Goal: Navigation & Orientation: Find specific page/section

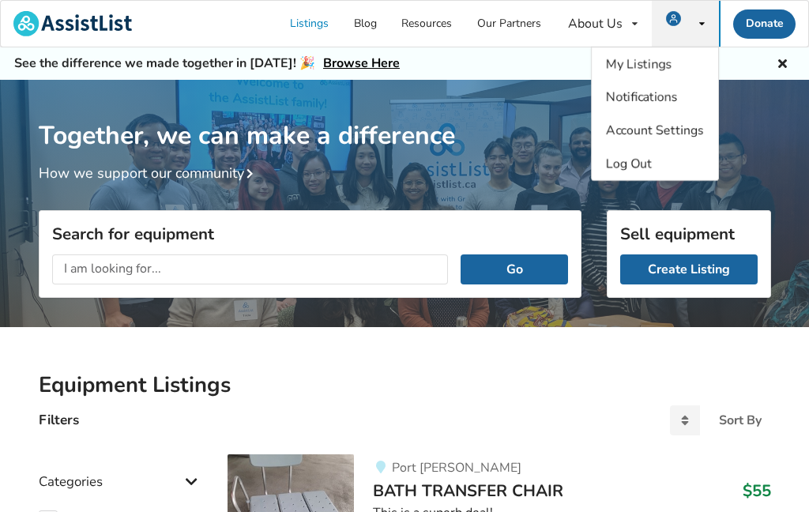
click at [680, 11] on img at bounding box center [673, 18] width 15 height 15
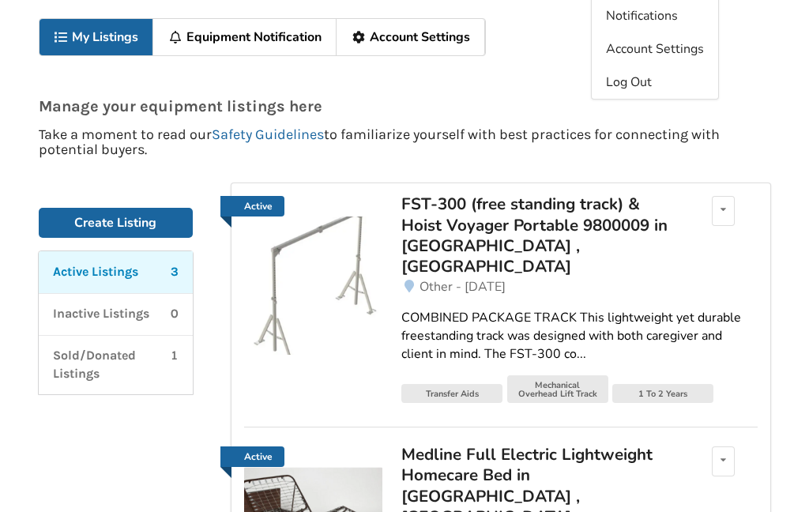
scroll to position [88, 0]
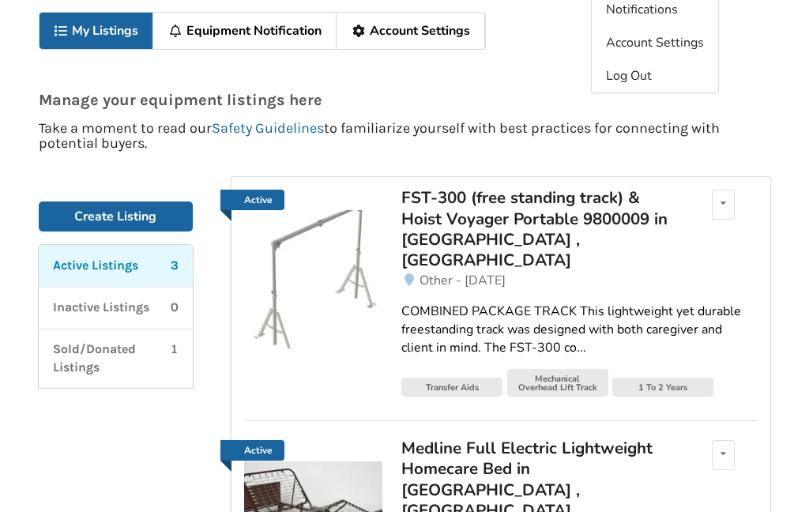
click at [317, 285] on img at bounding box center [313, 279] width 138 height 138
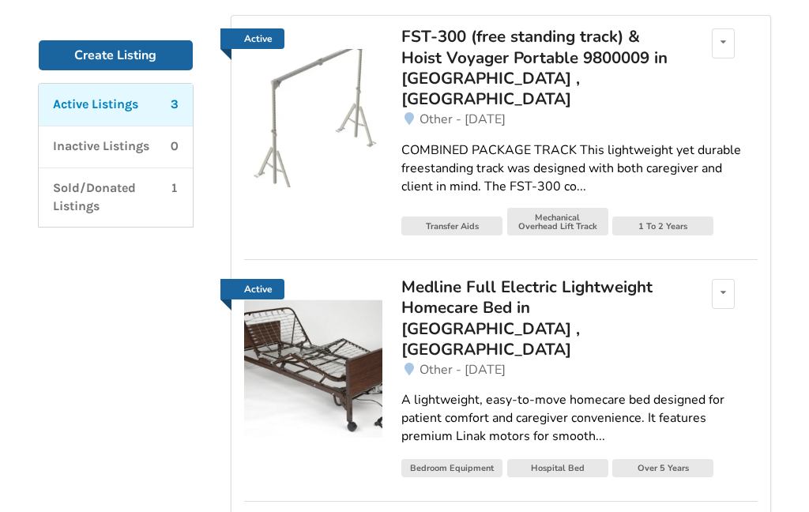
scroll to position [250, 0]
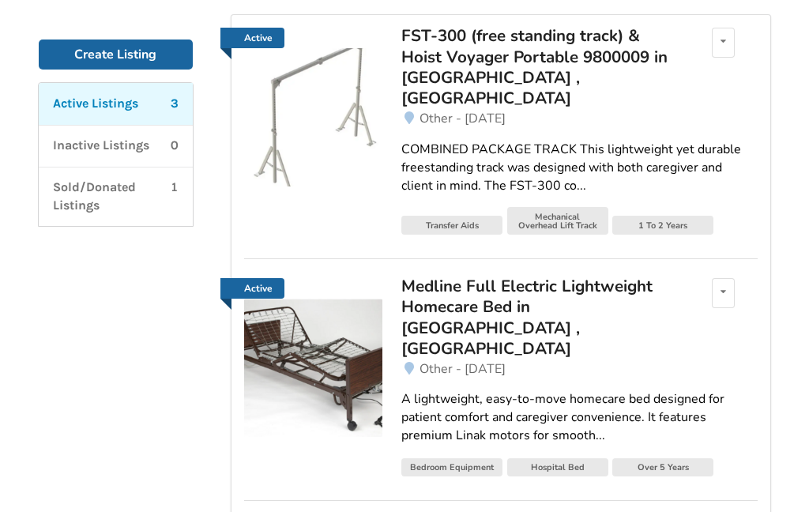
click at [290, 307] on img at bounding box center [313, 368] width 138 height 138
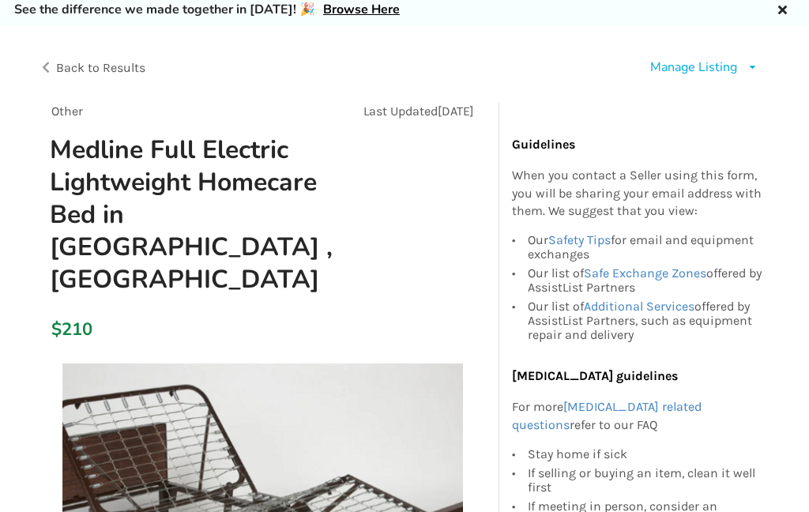
scroll to position [53, 0]
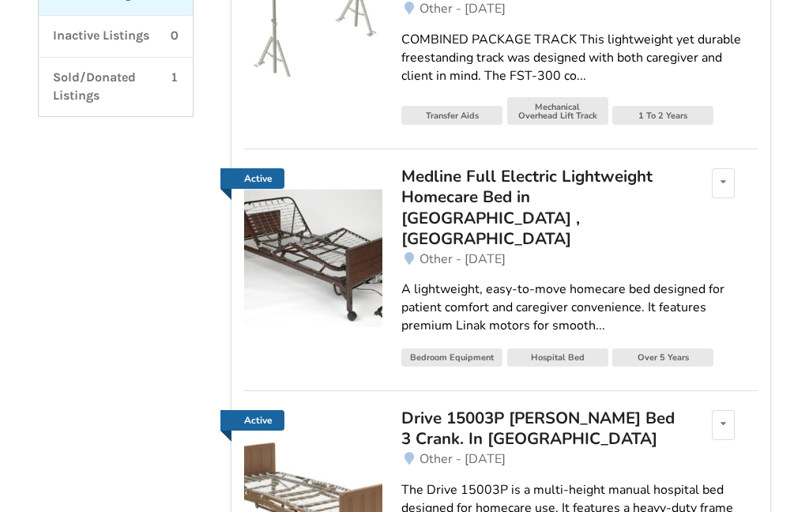
scroll to position [361, 0]
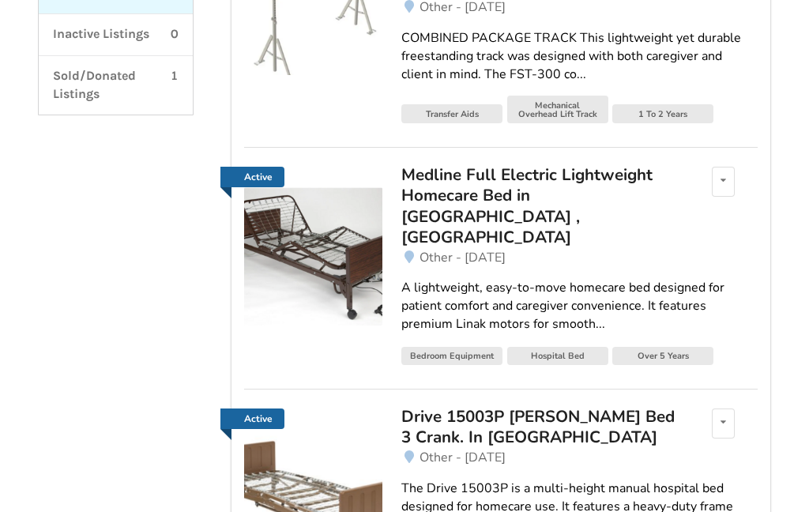
click at [308, 431] on img at bounding box center [313, 498] width 138 height 138
